Goal: Transaction & Acquisition: Purchase product/service

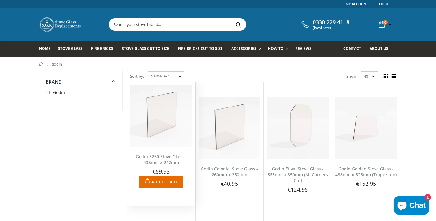
click at [163, 125] on img at bounding box center [161, 116] width 62 height 62
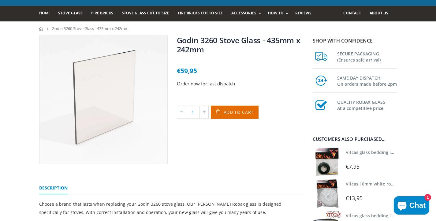
scroll to position [36, 0]
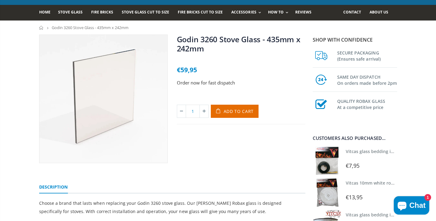
click at [368, 151] on link "Vitcas glass bedding in tape - 2mm x 10mm x 2 meters" at bounding box center [403, 152] width 114 height 6
click at [234, 110] on span "Add to Cart" at bounding box center [239, 111] width 30 height 6
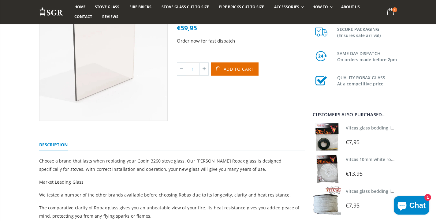
scroll to position [79, 0]
click at [369, 129] on link "Vitcas glass bedding in tape - 2mm x 10mm x 2 meters" at bounding box center [403, 128] width 114 height 6
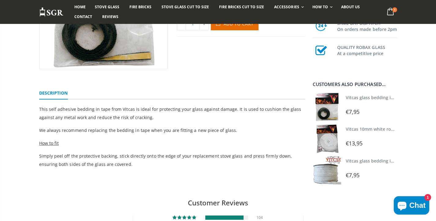
scroll to position [130, 0]
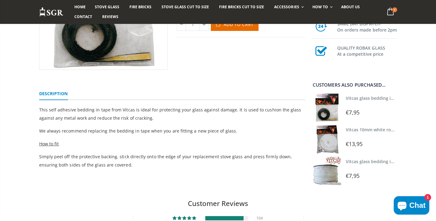
click at [329, 172] on img at bounding box center [327, 171] width 28 height 28
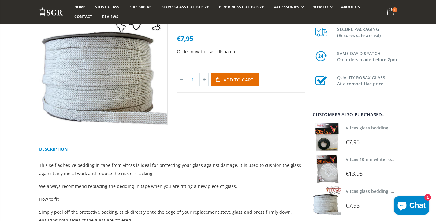
scroll to position [75, 0]
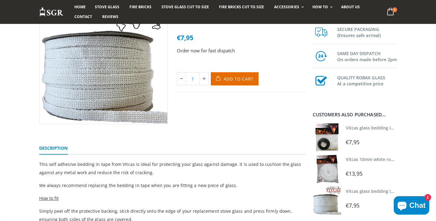
click at [332, 139] on img at bounding box center [327, 137] width 28 height 28
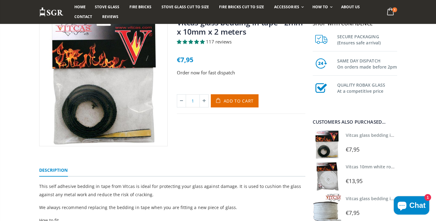
scroll to position [53, 0]
click at [334, 177] on img at bounding box center [327, 176] width 28 height 28
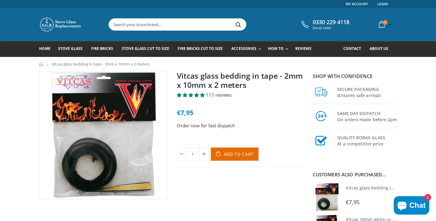
click at [328, 196] on img at bounding box center [327, 197] width 28 height 28
click at [246, 154] on span "Add to Cart" at bounding box center [239, 154] width 30 height 6
click at [383, 3] on link "Login" at bounding box center [383, 4] width 11 height 8
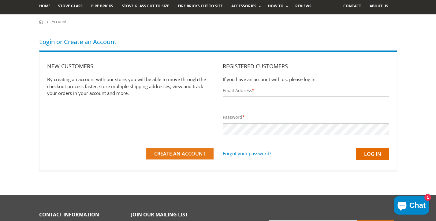
scroll to position [43, 0]
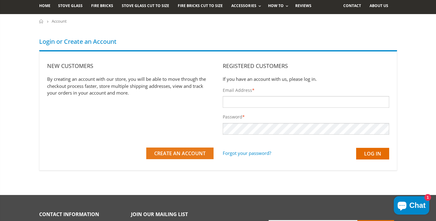
click at [184, 156] on span "Create an Account" at bounding box center [179, 153] width 51 height 7
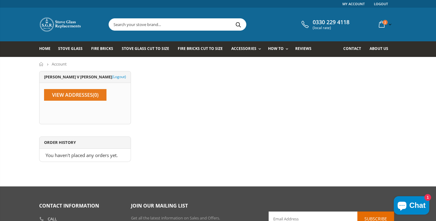
click at [99, 94] on link "View Addresses (0)" at bounding box center [75, 95] width 62 height 12
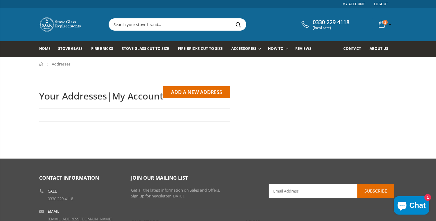
click at [120, 116] on div "Add a New Address First Name Last Name Company Address1 Address2 City Country U…" at bounding box center [135, 114] width 200 height 13
click at [198, 92] on link "Add a New Address" at bounding box center [196, 92] width 67 height 12
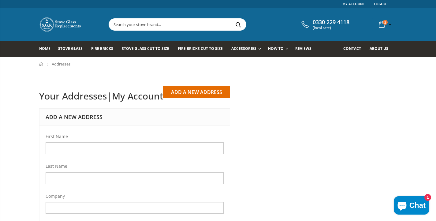
click at [83, 148] on input "First Name" at bounding box center [135, 148] width 178 height 12
type input "Rupert"
type input "[PERSON_NAME]"
type input "Roc'Higou"
type input "Ile [PERSON_NAME]"
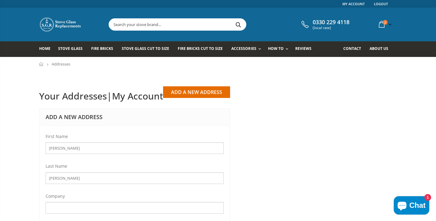
type input "Ile [PERSON_NAME]"
select select "[GEOGRAPHIC_DATA]"
type input "29253"
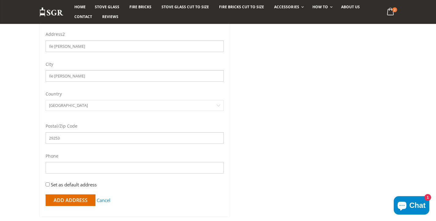
scroll to position [222, 0]
click at [75, 198] on input "Add Address" at bounding box center [71, 200] width 50 height 12
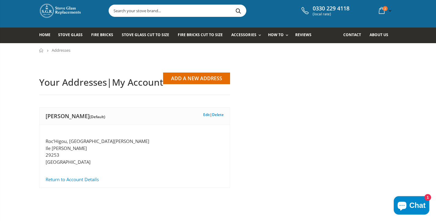
scroll to position [13, 0]
